Goal: Task Accomplishment & Management: Complete application form

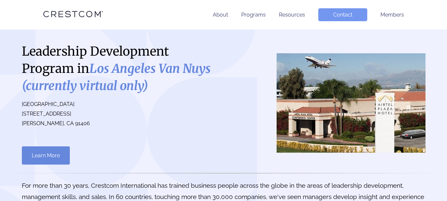
click at [342, 13] on link "Contact" at bounding box center [342, 14] width 49 height 13
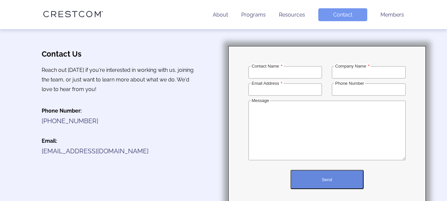
scroll to position [110, 0]
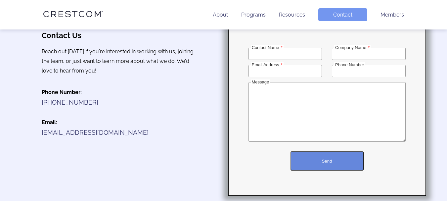
type input "[PERSON_NAME]"
type input "Custom Web Solutions"
type input "[PERSON_NAME][EMAIL_ADDRESS][DOMAIN_NAME]"
type input "2032242534"
click at [360, 127] on textarea "Message" at bounding box center [327, 112] width 157 height 60
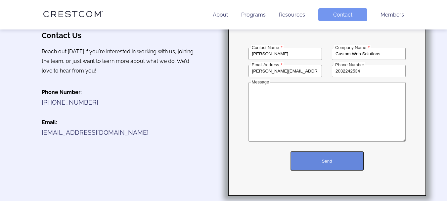
paste textarea "Hi there, I hope you're having a wonderful day! My name is Sam, and I’m a freel…"
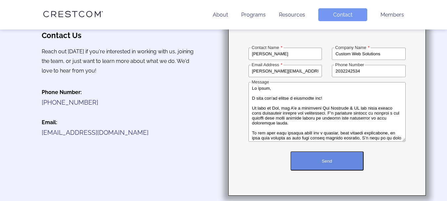
scroll to position [208, 0]
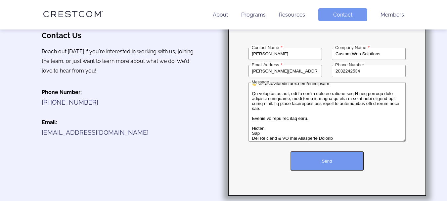
type textarea "Hi there, I hope you're having a wonderful day! My name is Sam, and I’m a freel…"
click at [337, 164] on button "Send" at bounding box center [327, 160] width 73 height 19
